Goal: Check status: Check status

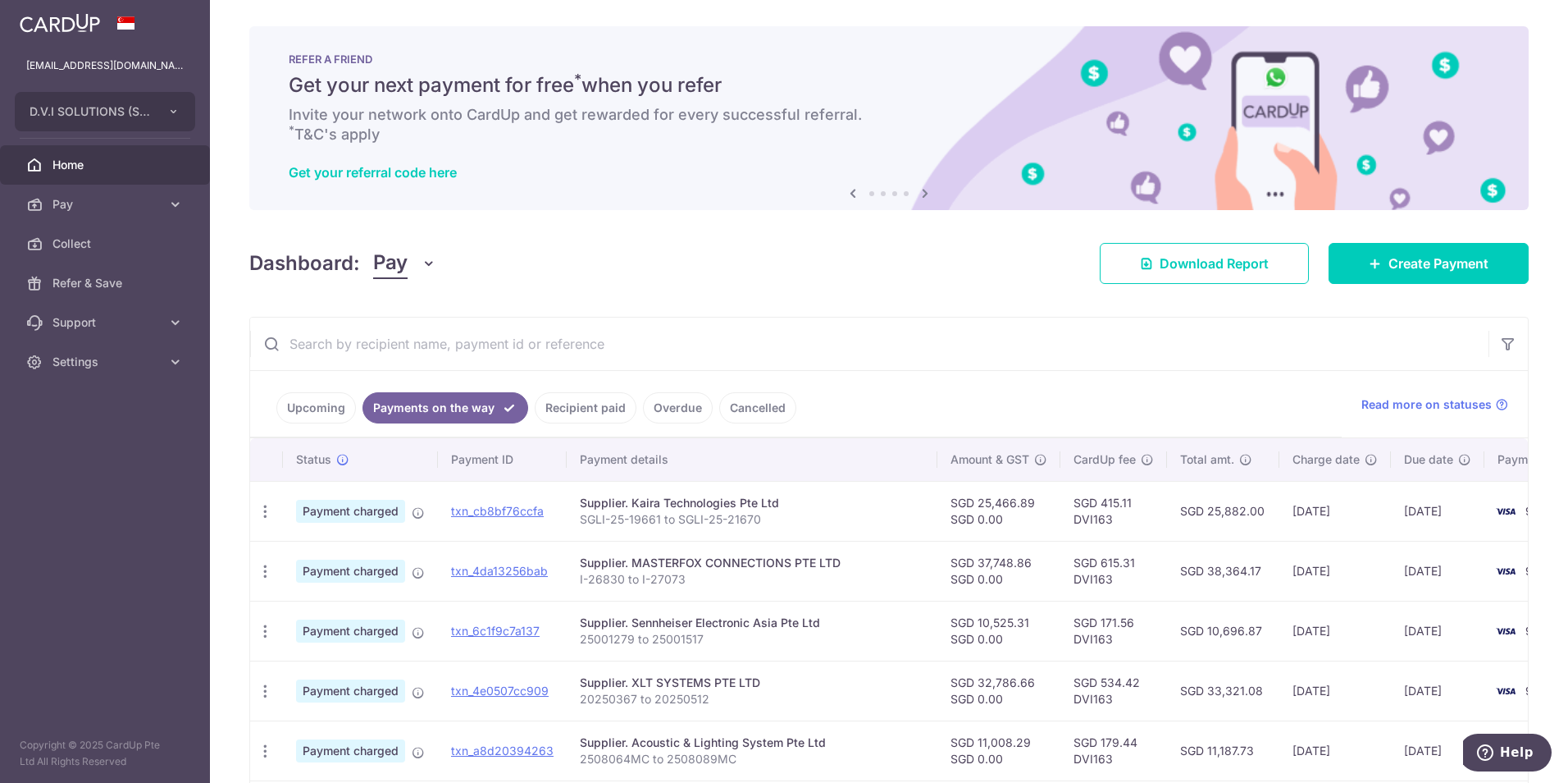
scroll to position [402, 0]
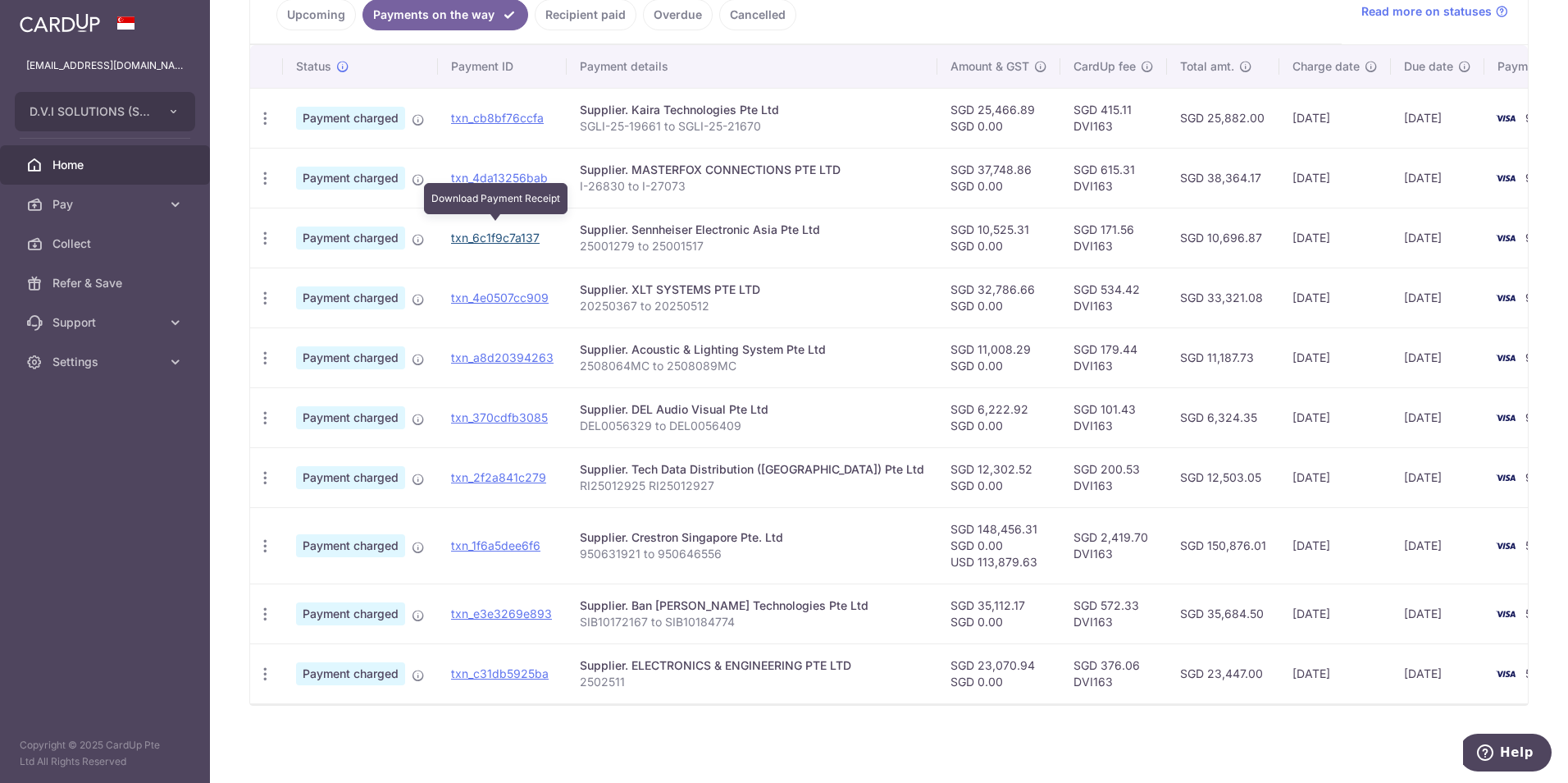
drag, startPoint x: 503, startPoint y: 227, endPoint x: 876, endPoint y: 66, distance: 406.3
click at [503, 230] on link "txn_6c1f9c7a137" at bounding box center [496, 237] width 89 height 14
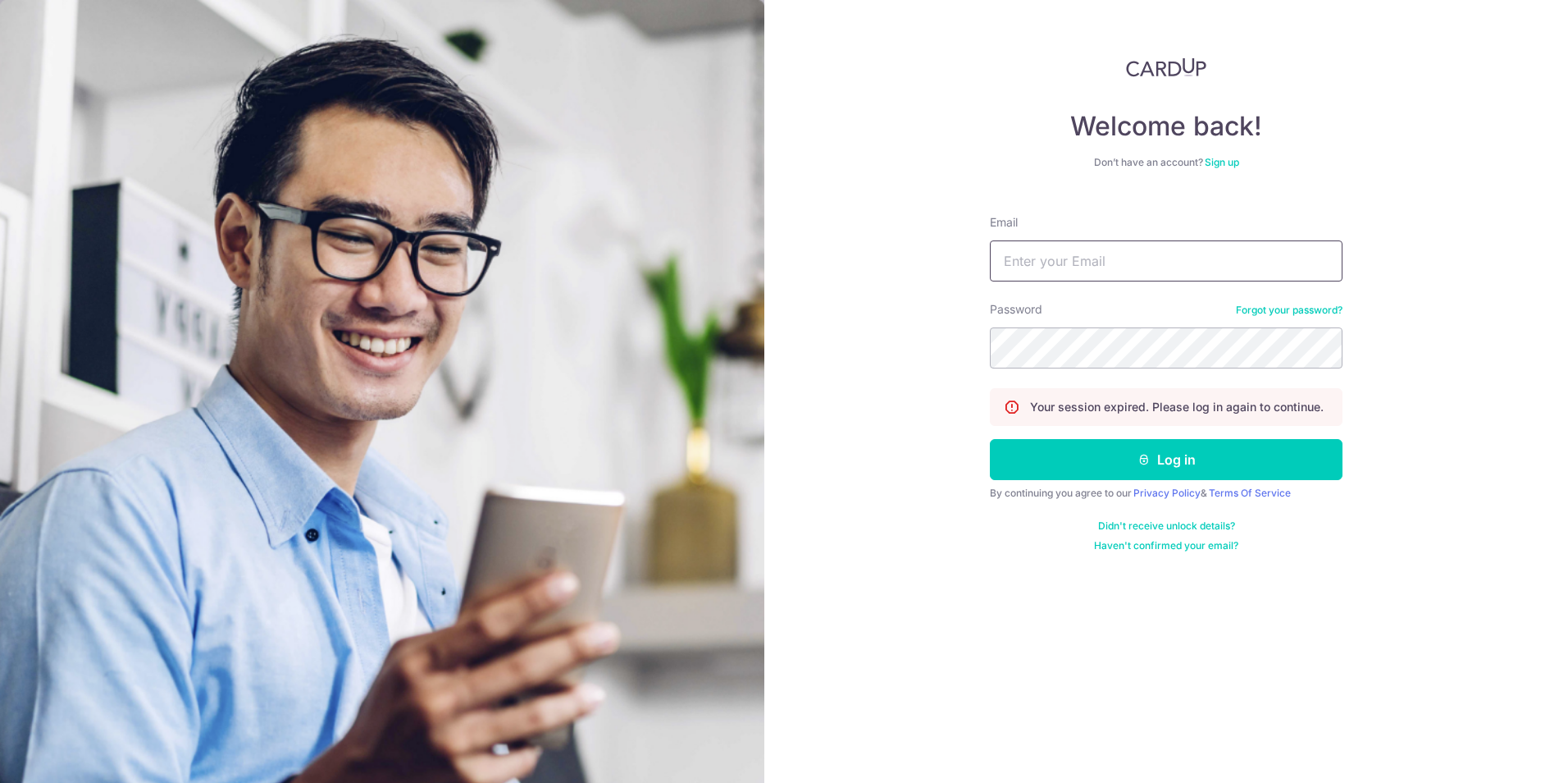
click at [1121, 278] on input "Email" at bounding box center [1166, 260] width 353 height 41
click at [1120, 265] on input "Email" at bounding box center [1166, 260] width 353 height 41
type input "[EMAIL_ADDRESS][DOMAIN_NAME]"
click at [989, 439] on button "Log in" at bounding box center [1166, 459] width 353 height 41
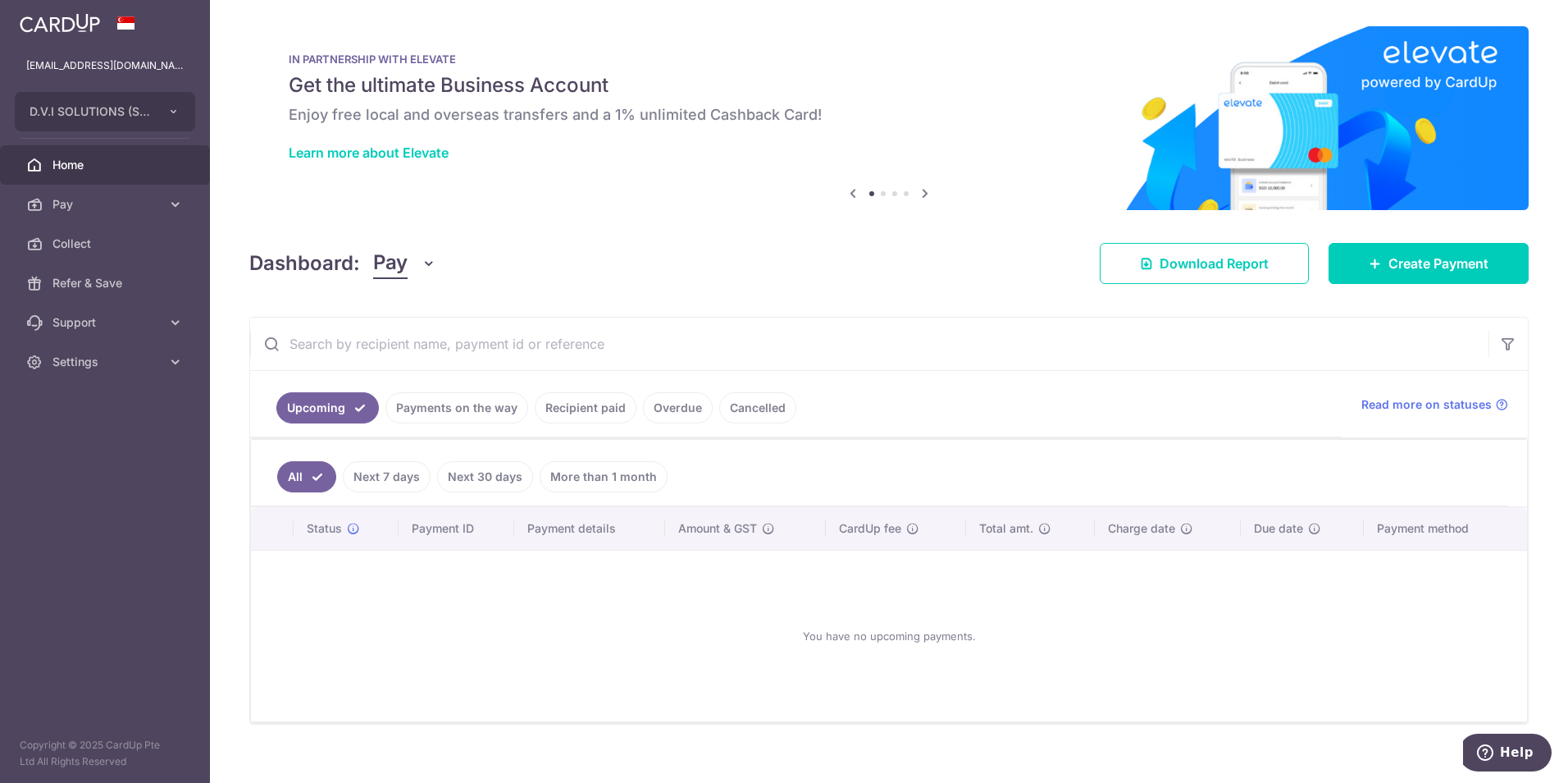
click at [431, 399] on link "Payments on the way" at bounding box center [457, 408] width 143 height 31
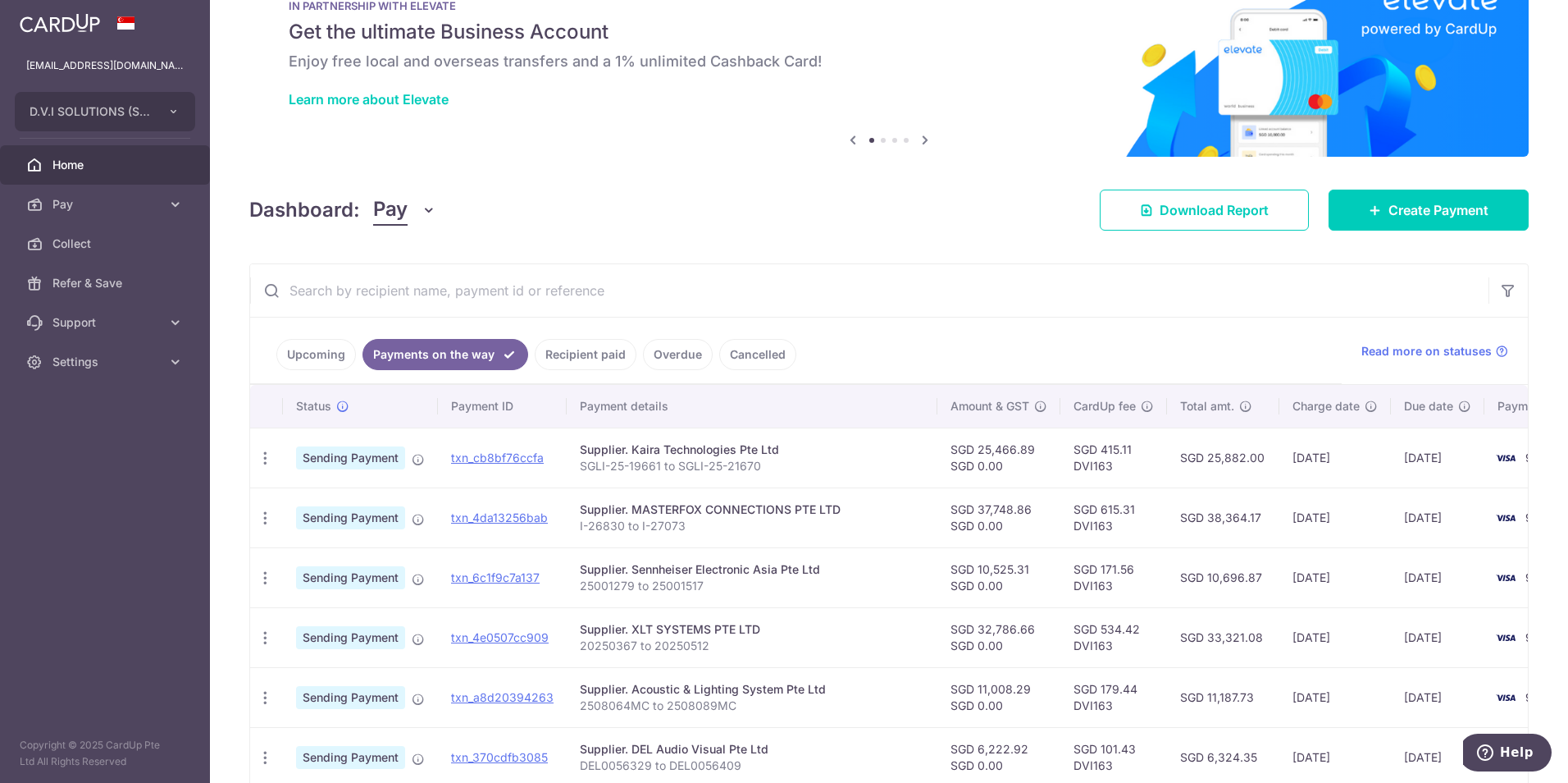
scroll to position [82, 0]
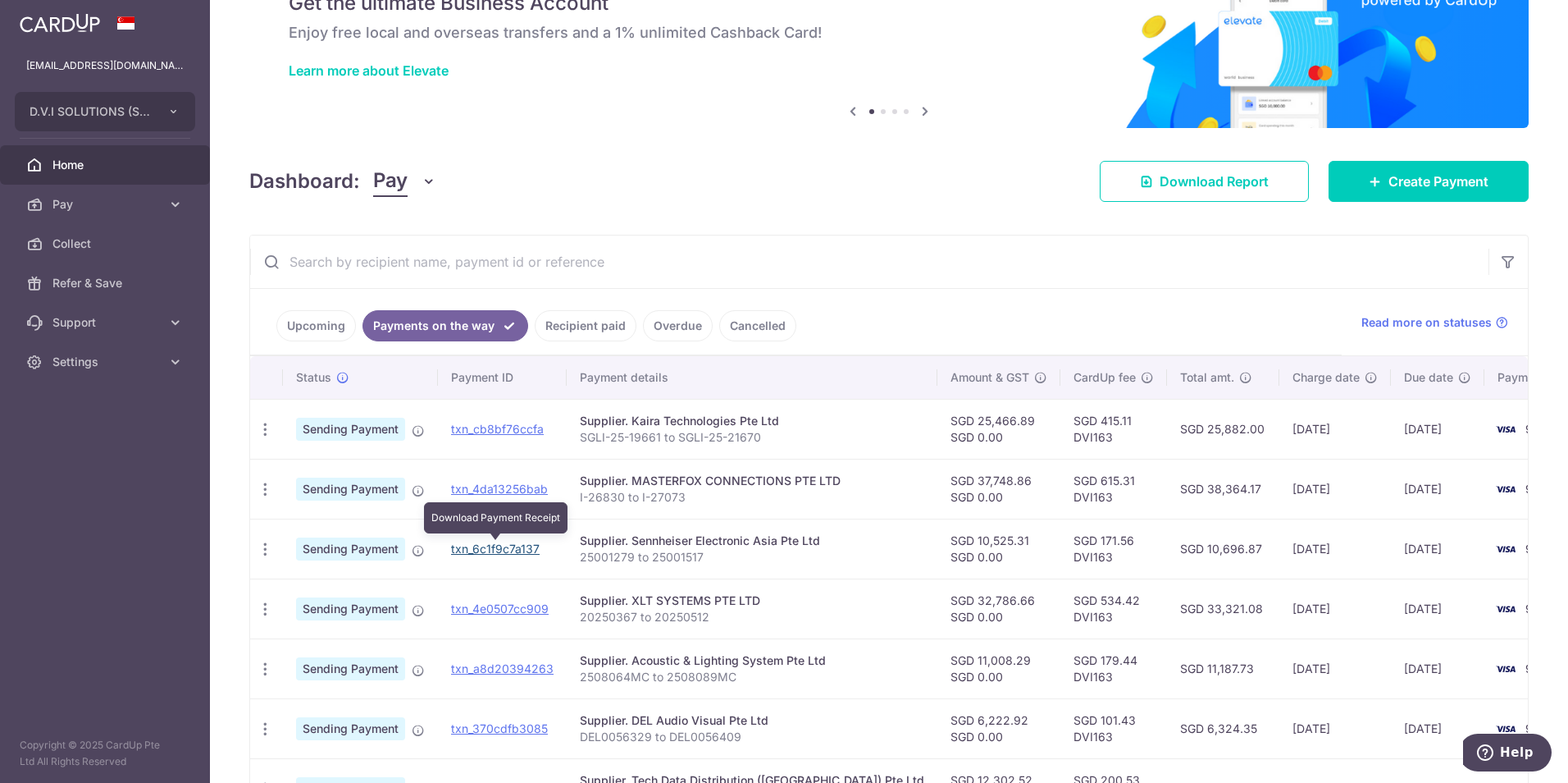
click at [532, 545] on link "txn_6c1f9c7a137" at bounding box center [496, 548] width 89 height 14
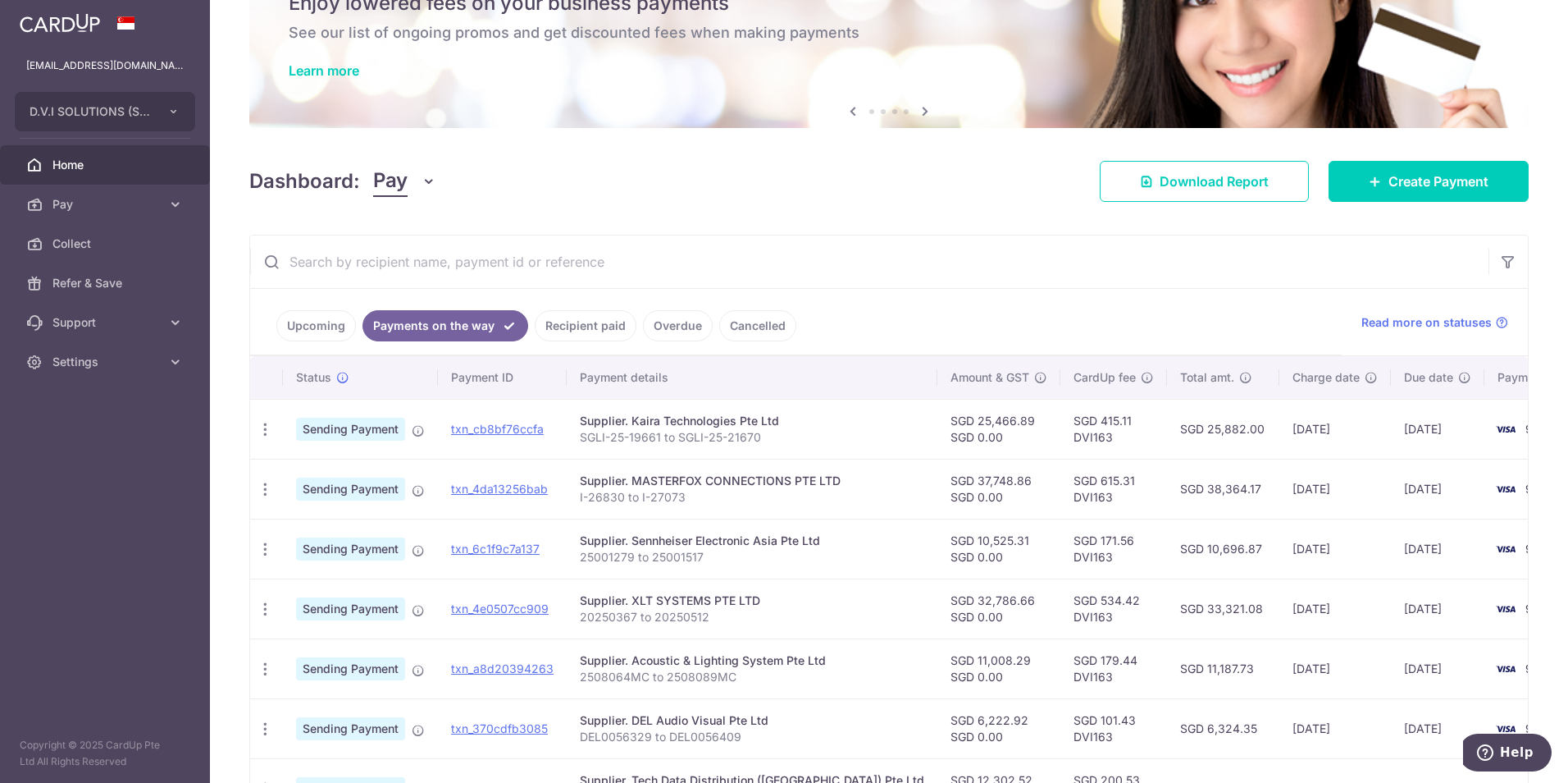
click at [910, 265] on input "text" at bounding box center [869, 262] width 1238 height 52
